Goal: Task Accomplishment & Management: Manage account settings

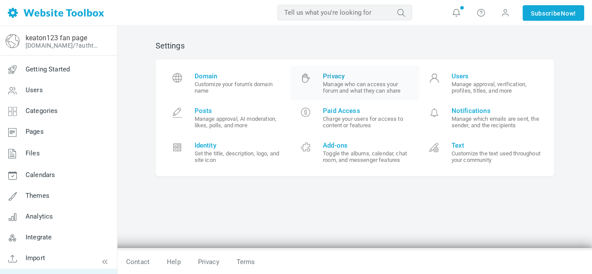
click at [347, 72] on link "Privacy Manage who can access your forum and what they can share" at bounding box center [354, 83] width 129 height 35
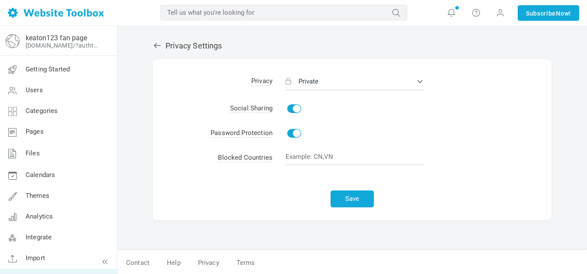
click at [292, 109] on input "Enable" at bounding box center [294, 108] width 14 height 9
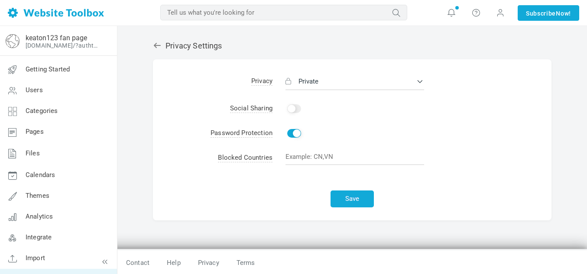
click at [292, 112] on input "Enable" at bounding box center [294, 108] width 14 height 9
checkbox input "true"
click at [293, 132] on input "Enable" at bounding box center [294, 133] width 14 height 9
checkbox input "false"
click at [328, 81] on button "Private" at bounding box center [355, 81] width 139 height 17
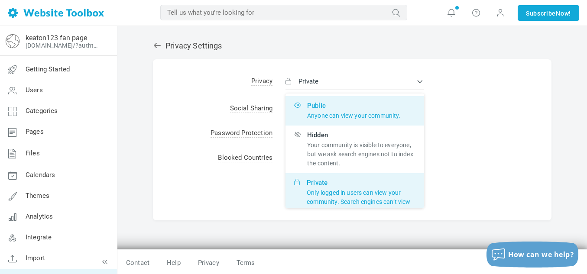
click at [341, 106] on span "Public Anyone can view your community." at bounding box center [354, 110] width 94 height 19
click at [0, 0] on input "Public Anyone can view your community." at bounding box center [0, 0] width 0 height 0
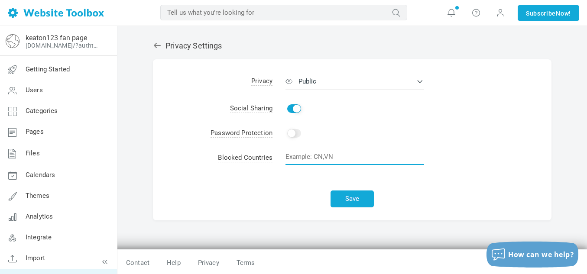
click at [302, 151] on input "text" at bounding box center [355, 157] width 139 height 16
click at [260, 157] on span "Blocked Countries" at bounding box center [245, 158] width 55 height 9
click at [297, 159] on input "text" at bounding box center [355, 157] width 139 height 16
type input "U"
type input "R"
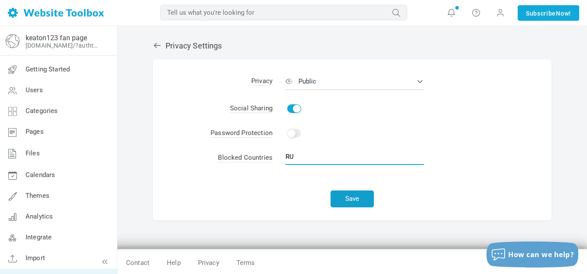
type input "RU"
click at [340, 194] on button "Save" at bounding box center [352, 199] width 43 height 17
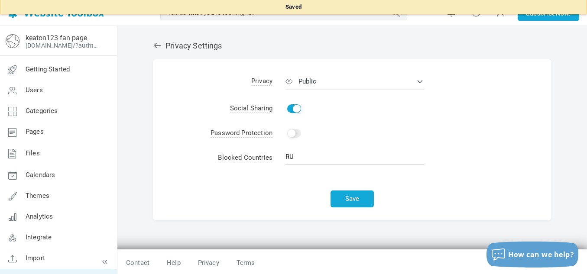
click at [156, 47] on icon at bounding box center [157, 45] width 9 height 9
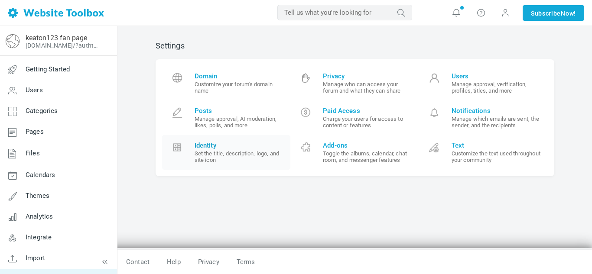
click at [237, 159] on small "Set the title, description, logo, and site icon" at bounding box center [240, 156] width 90 height 13
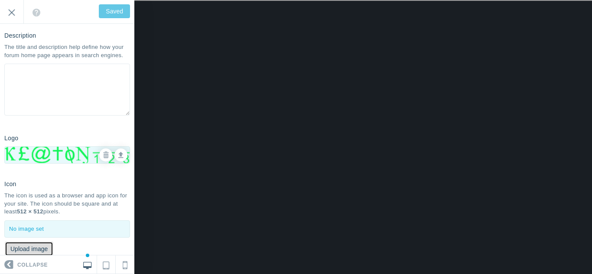
click at [31, 246] on button "Upload image" at bounding box center [29, 249] width 49 height 15
type input "C:\fakepath\x-cryption.png"
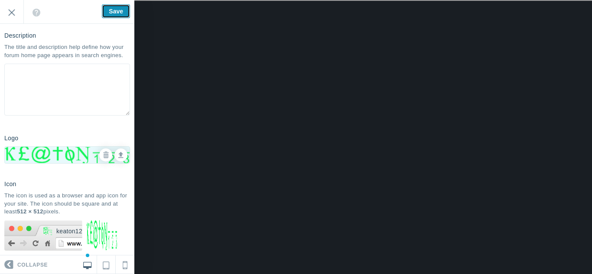
click at [117, 12] on input "Save" at bounding box center [116, 11] width 28 height 14
type input "Saved"
click at [10, 13] on input "Exit" at bounding box center [11, 12] width 23 height 24
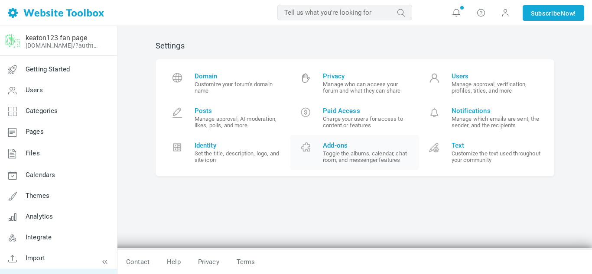
click at [359, 146] on span "Add-ons" at bounding box center [368, 146] width 90 height 8
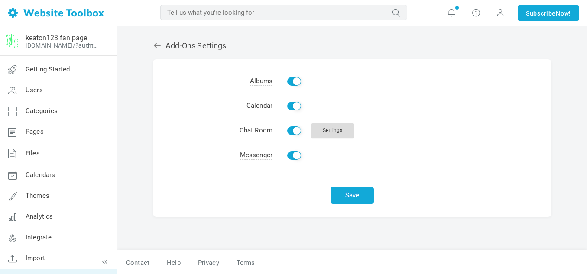
click at [343, 132] on link "Settings" at bounding box center [332, 131] width 43 height 15
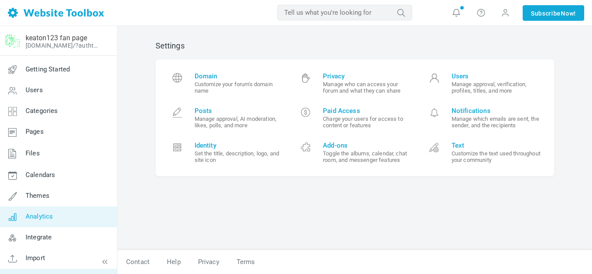
click at [27, 211] on link "Analytics" at bounding box center [58, 217] width 117 height 21
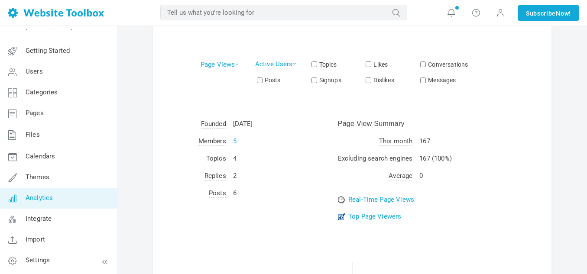
scroll to position [203, 0]
click at [380, 217] on link "Top Page Viewers" at bounding box center [374, 216] width 53 height 8
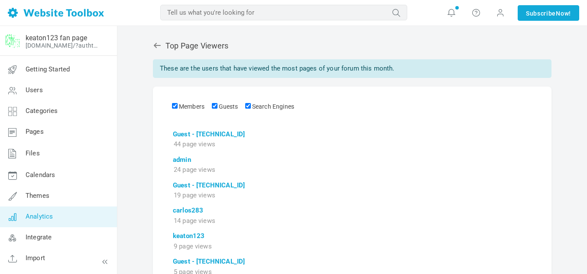
click at [219, 108] on label "Guests" at bounding box center [224, 106] width 28 height 7
click at [218, 108] on input "Guests" at bounding box center [215, 106] width 6 height 6
click at [219, 108] on label "Guests" at bounding box center [224, 106] width 28 height 7
click at [218, 108] on input "Guests" at bounding box center [215, 106] width 6 height 6
checkbox input "true"
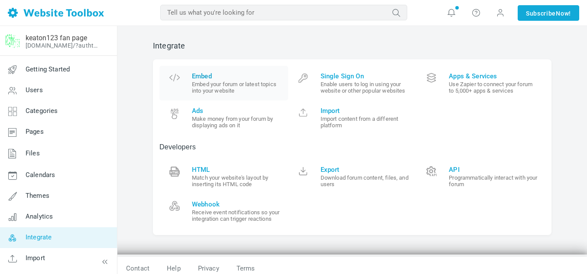
click at [227, 78] on span "Embed" at bounding box center [237, 76] width 90 height 8
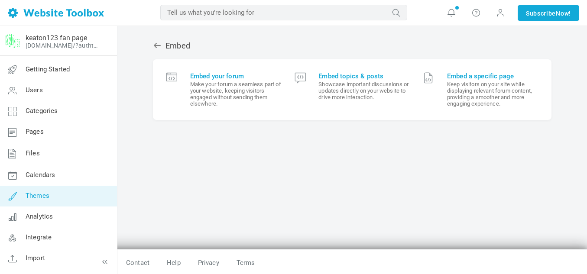
scroll to position [19, 0]
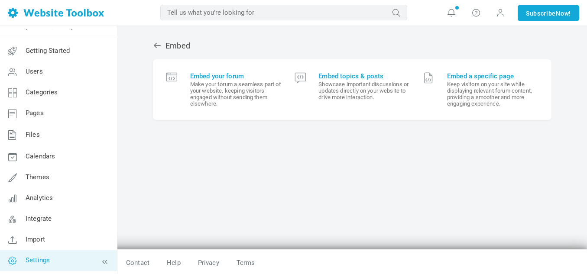
click at [47, 261] on span "Settings" at bounding box center [38, 261] width 24 height 8
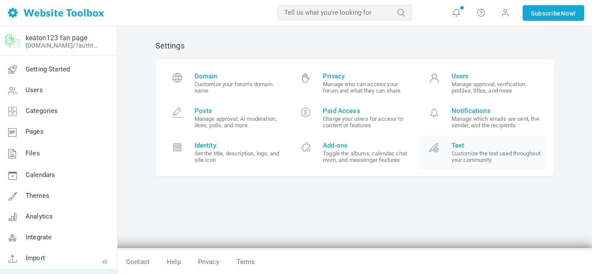
click at [465, 151] on small "Customize the text used throughout your community" at bounding box center [497, 156] width 90 height 13
click at [222, 118] on small "Manage approval, AI moderation, likes, polls, and more" at bounding box center [240, 122] width 90 height 13
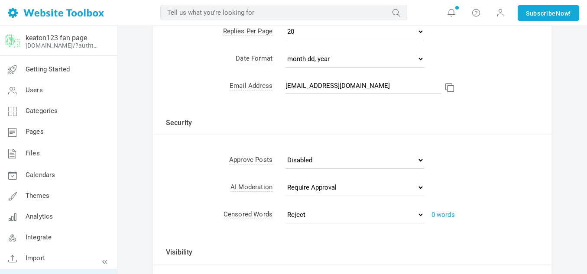
scroll to position [176, 0]
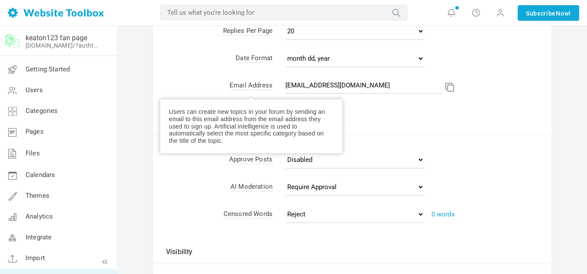
click at [264, 87] on span "Email Address" at bounding box center [251, 85] width 43 height 9
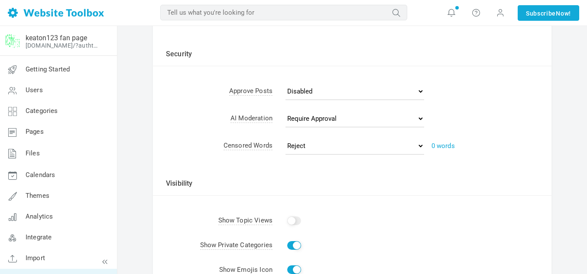
scroll to position [248, 0]
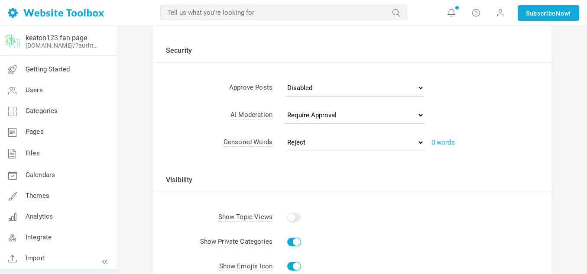
click at [312, 125] on td "Disabled Require Approval Reject" at bounding box center [412, 116] width 279 height 27
click at [302, 116] on select "Disabled Require Approval Reject" at bounding box center [355, 115] width 139 height 17
click at [300, 120] on select "Disabled Require Approval Reject" at bounding box center [355, 115] width 139 height 17
click at [305, 137] on select "Reject Require Approval" at bounding box center [355, 142] width 139 height 17
click at [240, 178] on td "Visibility" at bounding box center [352, 175] width 399 height 35
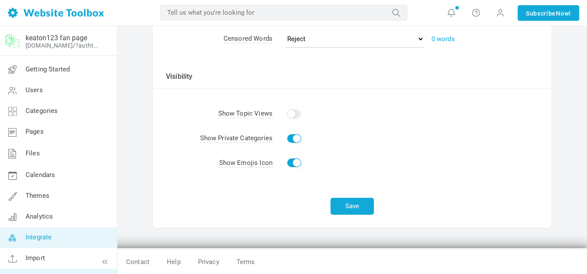
scroll to position [19, 0]
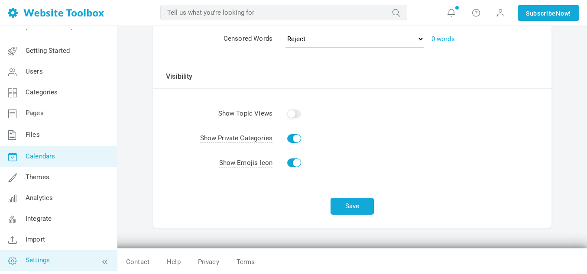
click at [30, 154] on span "Calendars" at bounding box center [40, 157] width 29 height 8
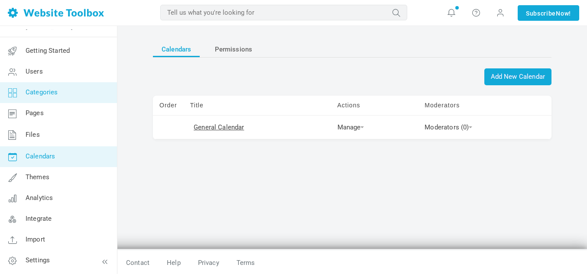
scroll to position [1, 0]
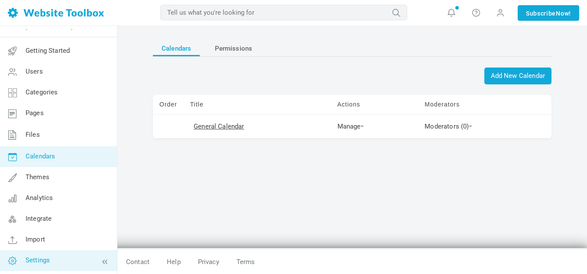
click at [40, 250] on link "Settings" at bounding box center [58, 260] width 117 height 21
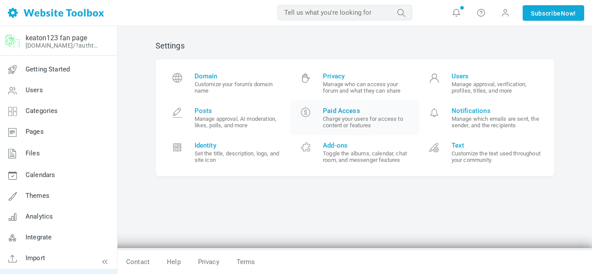
click at [346, 117] on small "Charge your users for access to content or features" at bounding box center [368, 122] width 90 height 13
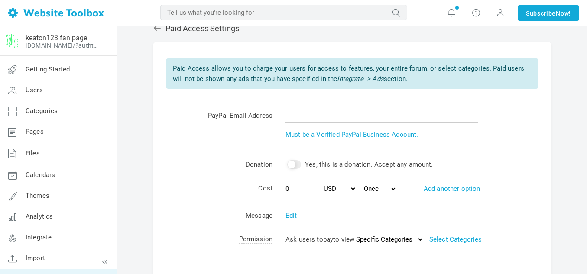
click at [295, 163] on input "checkbox" at bounding box center [294, 164] width 14 height 9
checkbox input "true"
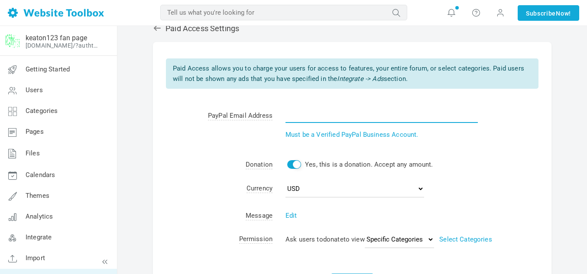
click at [302, 112] on input "text" at bounding box center [382, 115] width 192 height 16
type input "[EMAIL_ADDRESS][DOMAIN_NAME]"
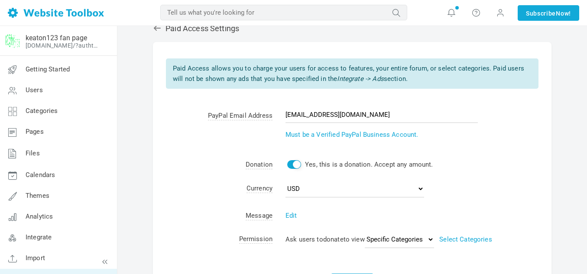
click at [284, 220] on td "Edit Sorry! Viewing this page requires a premium subscription. Upgrade to a pre…" at bounding box center [412, 215] width 279 height 23
click at [289, 218] on link "Edit" at bounding box center [292, 216] width 12 height 8
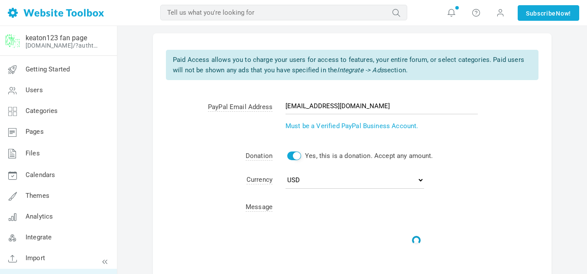
scroll to position [28, 0]
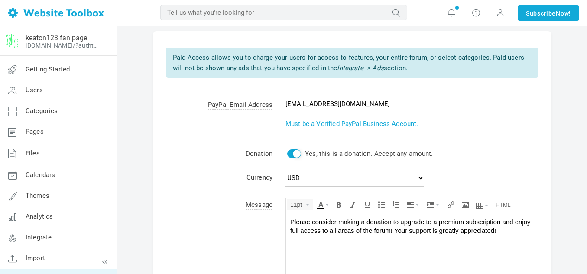
click at [344, 232] on div "Please consider making a donation to upgrade to a premium subscription and enjo…" at bounding box center [412, 226] width 244 height 17
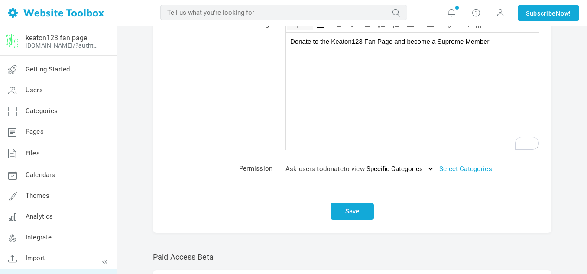
scroll to position [234, 0]
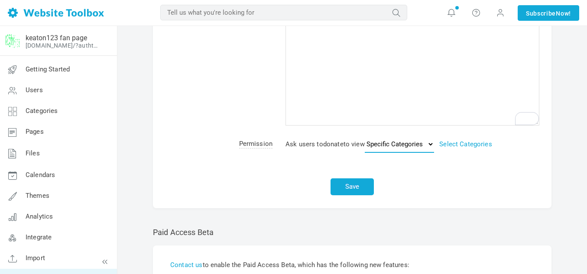
click at [373, 146] on select "Specific Categories Entire Forum" at bounding box center [399, 144] width 69 height 17
click at [377, 150] on select "Specific Categories Entire Forum" at bounding box center [399, 144] width 69 height 17
click at [359, 189] on button "Save" at bounding box center [352, 187] width 43 height 17
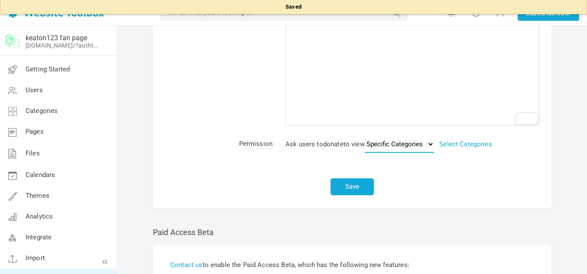
click at [428, 146] on select "Specific Categories Entire Forum" at bounding box center [399, 144] width 69 height 17
click at [454, 146] on link "Select Categories" at bounding box center [465, 144] width 53 height 8
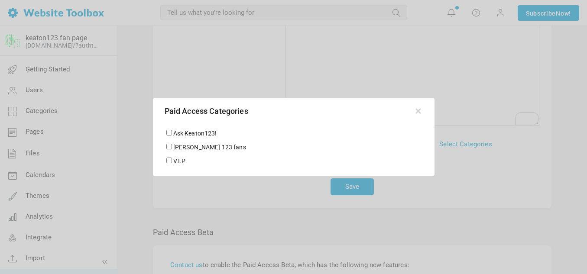
click at [159, 155] on div "Ask Keaton123! Keaton 123 fans V.I.P" at bounding box center [293, 149] width 279 height 52
click at [170, 158] on input "V.I.P" at bounding box center [169, 161] width 6 height 6
checkbox input "true"
click at [343, 198] on div at bounding box center [293, 137] width 587 height 274
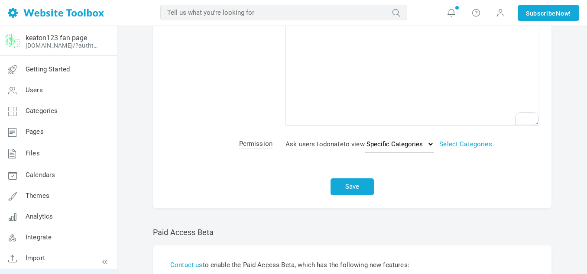
click at [452, 150] on td "Ask users to donate to view Specific Categories Entire Forum Select Categories" at bounding box center [412, 145] width 279 height 27
click at [456, 139] on td "Ask users to donate to view Specific Categories Entire Forum Select Categories" at bounding box center [412, 145] width 279 height 27
click at [456, 143] on link "Select Categories" at bounding box center [465, 144] width 53 height 8
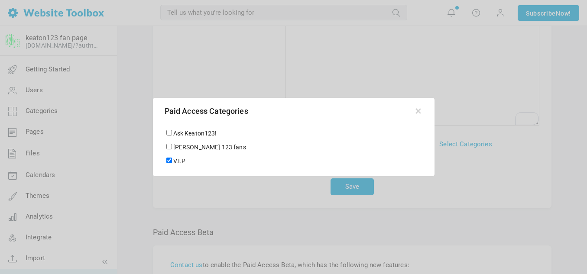
click at [371, 203] on div at bounding box center [293, 137] width 587 height 274
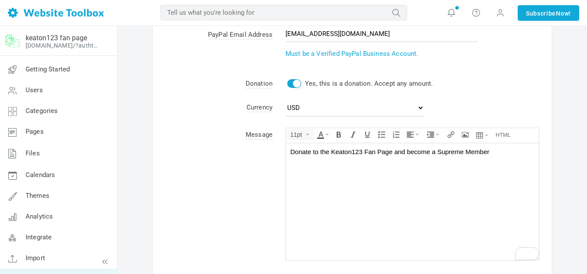
scroll to position [104, 0]
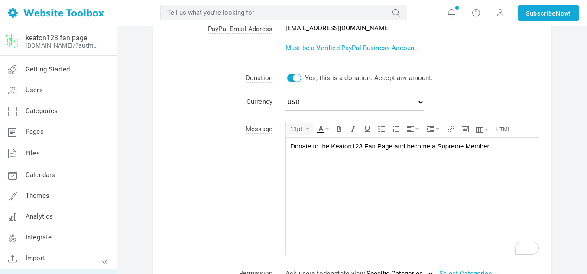
click at [485, 153] on body "Donate to the Keaton123 Fan Page and become a Supreme Member" at bounding box center [412, 195] width 253 height 117
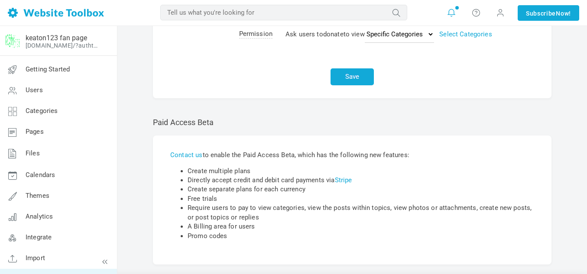
scroll to position [364, 0]
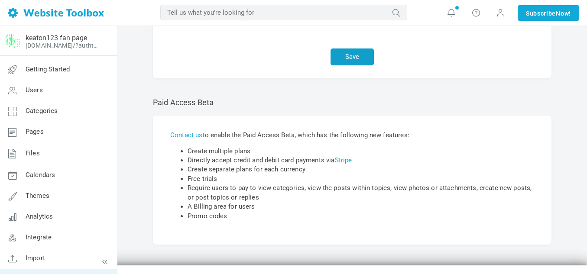
click at [357, 60] on button "Save" at bounding box center [352, 57] width 43 height 17
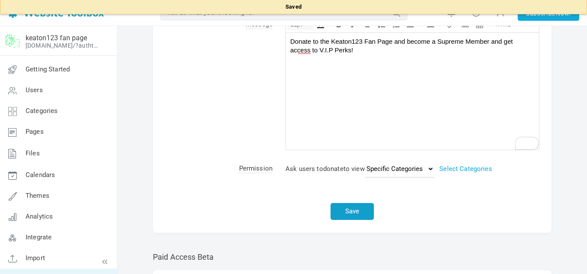
scroll to position [380, 0]
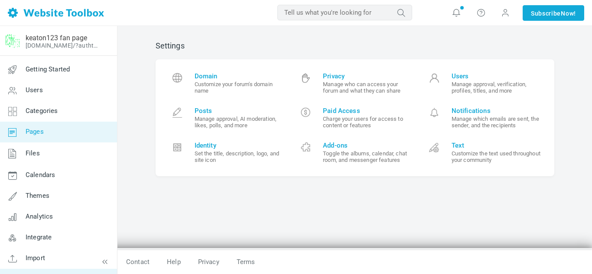
click at [47, 127] on link "Pages" at bounding box center [58, 132] width 117 height 21
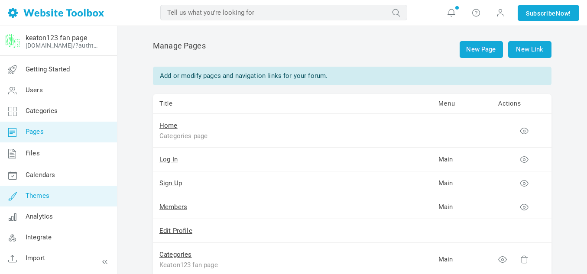
click at [54, 198] on link "Themes" at bounding box center [58, 196] width 117 height 21
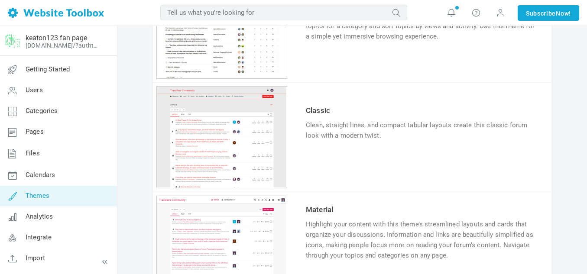
scroll to position [668, 0]
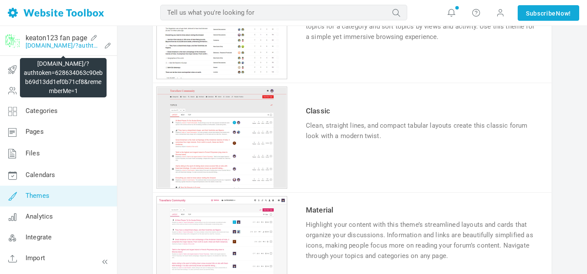
click at [64, 46] on link "[DOMAIN_NAME]/?authtoken=628634063c90ebb69d13dd1ef0b71cf8&rememberMe=1" at bounding box center [63, 45] width 75 height 7
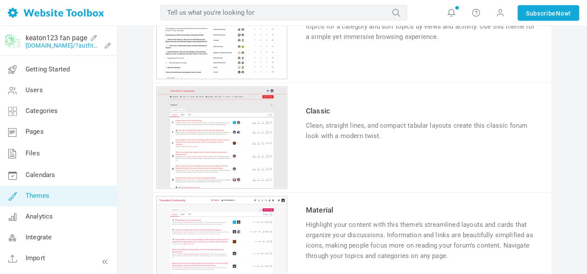
click at [68, 48] on link "[DOMAIN_NAME]/?authtoken=628634063c90ebb69d13dd1ef0b71cf8&rememberMe=1" at bounding box center [63, 45] width 75 height 7
